Goal: Task Accomplishment & Management: Use online tool/utility

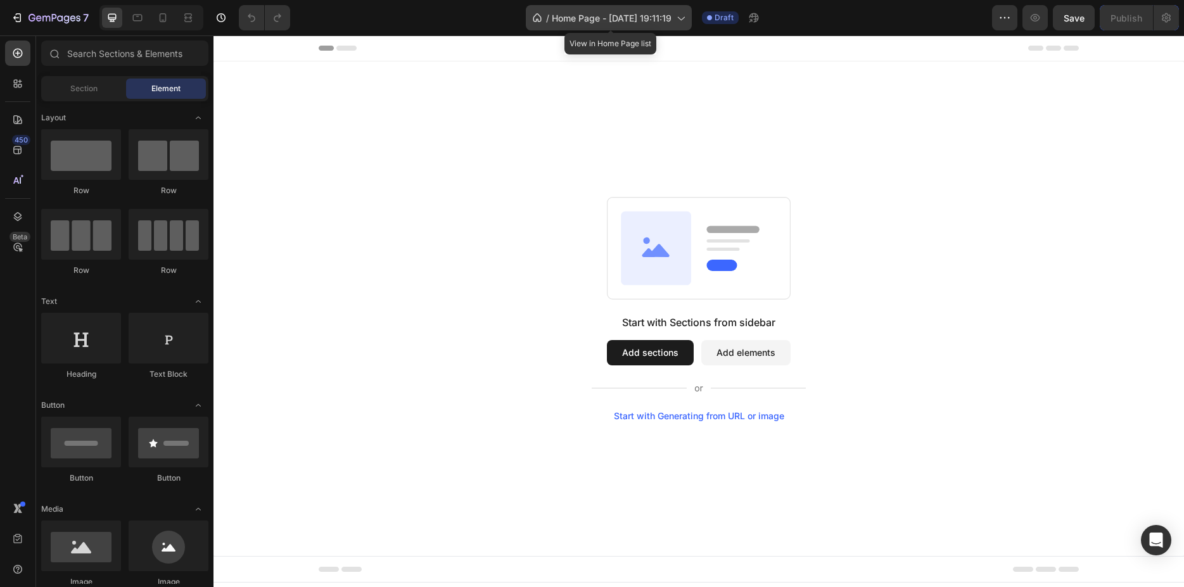
click at [672, 20] on span "Home Page - [DATE] 19:11:19" at bounding box center [612, 17] width 120 height 13
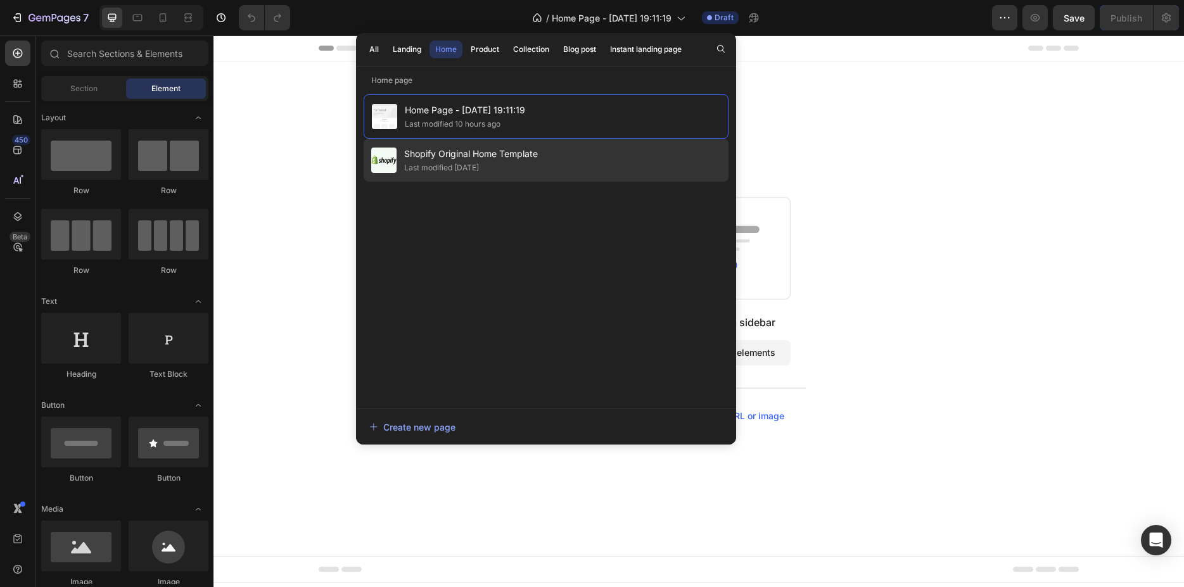
click at [485, 161] on span "Shopify Original Home Template" at bounding box center [471, 153] width 134 height 15
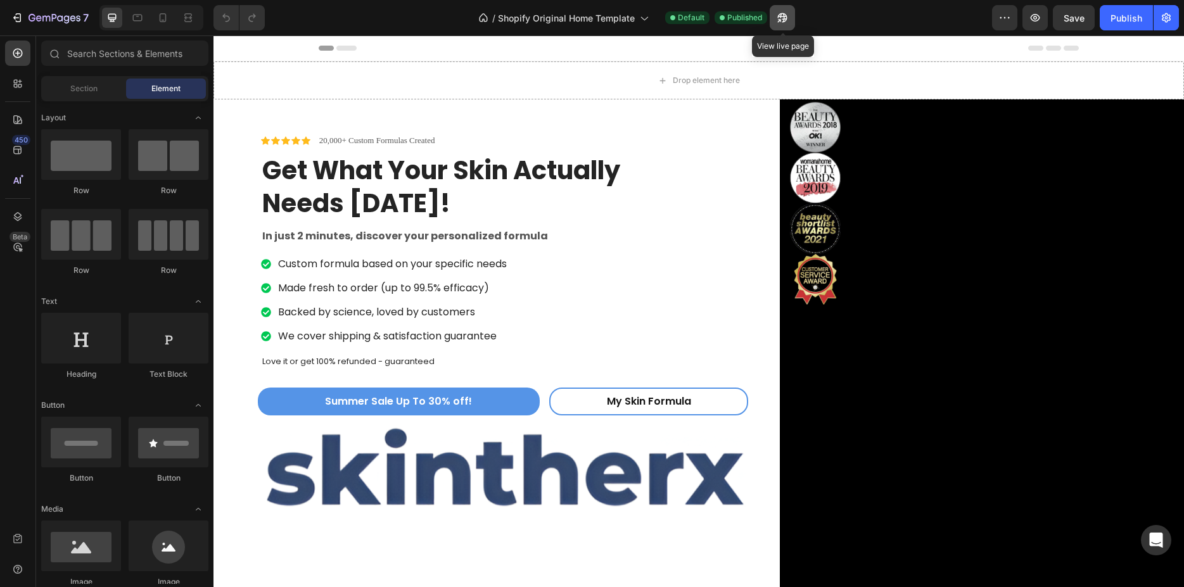
click at [784, 18] on icon "button" at bounding box center [782, 17] width 13 height 13
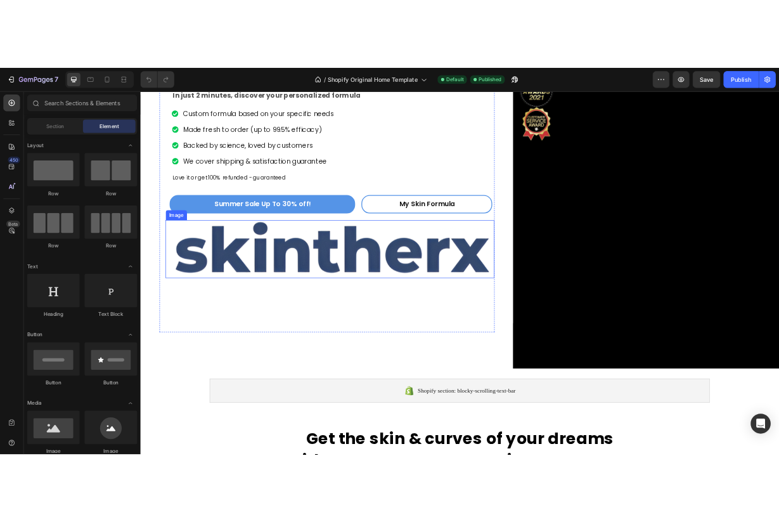
scroll to position [194, 0]
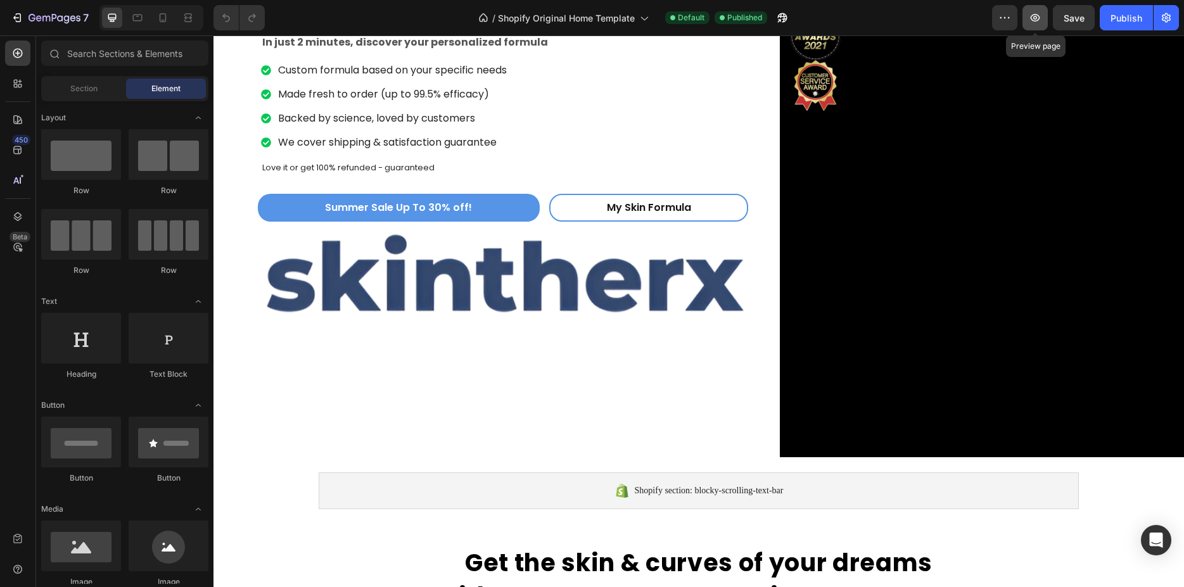
click at [1035, 18] on icon "button" at bounding box center [1036, 18] width 10 height 8
click at [1125, 16] on div "Publish" at bounding box center [1127, 17] width 32 height 13
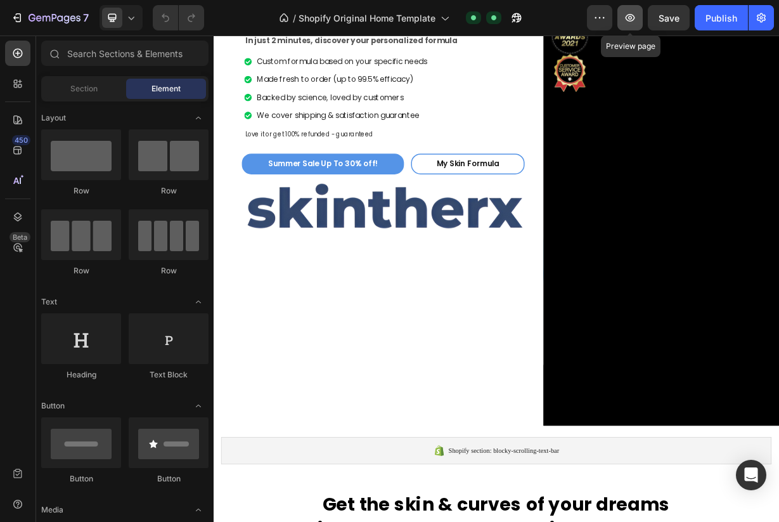
click at [639, 11] on button "button" at bounding box center [629, 17] width 25 height 25
